Goal: Task Accomplishment & Management: Manage account settings

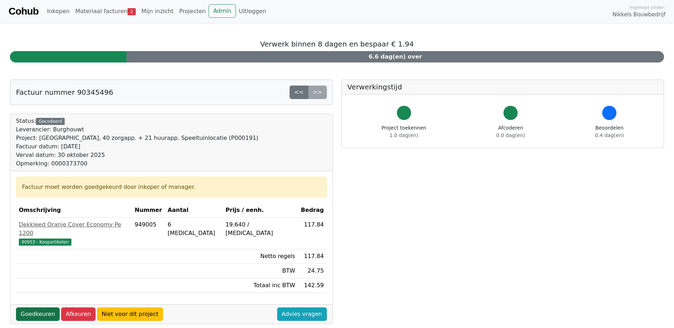
click at [41, 308] on link "Goedkeuren" at bounding box center [38, 314] width 44 height 13
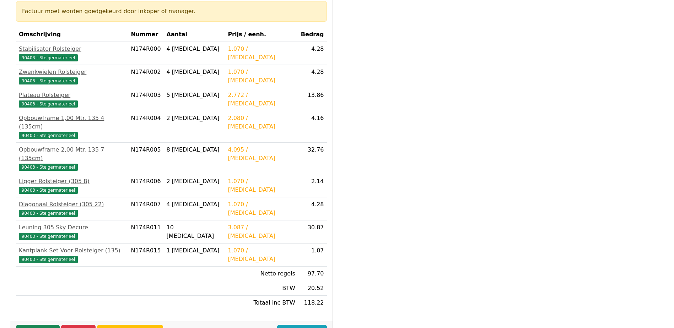
scroll to position [142, 0]
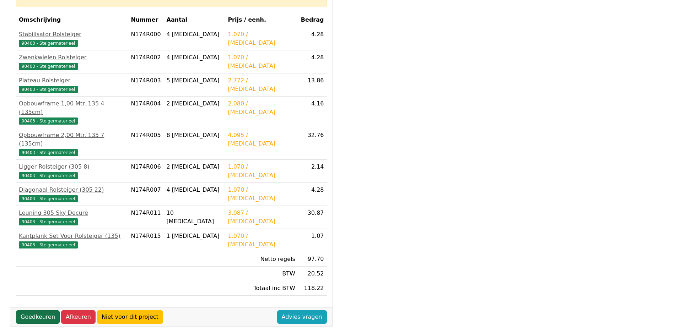
click at [33, 310] on link "Goedkeuren" at bounding box center [38, 316] width 44 height 13
